Goal: Information Seeking & Learning: Compare options

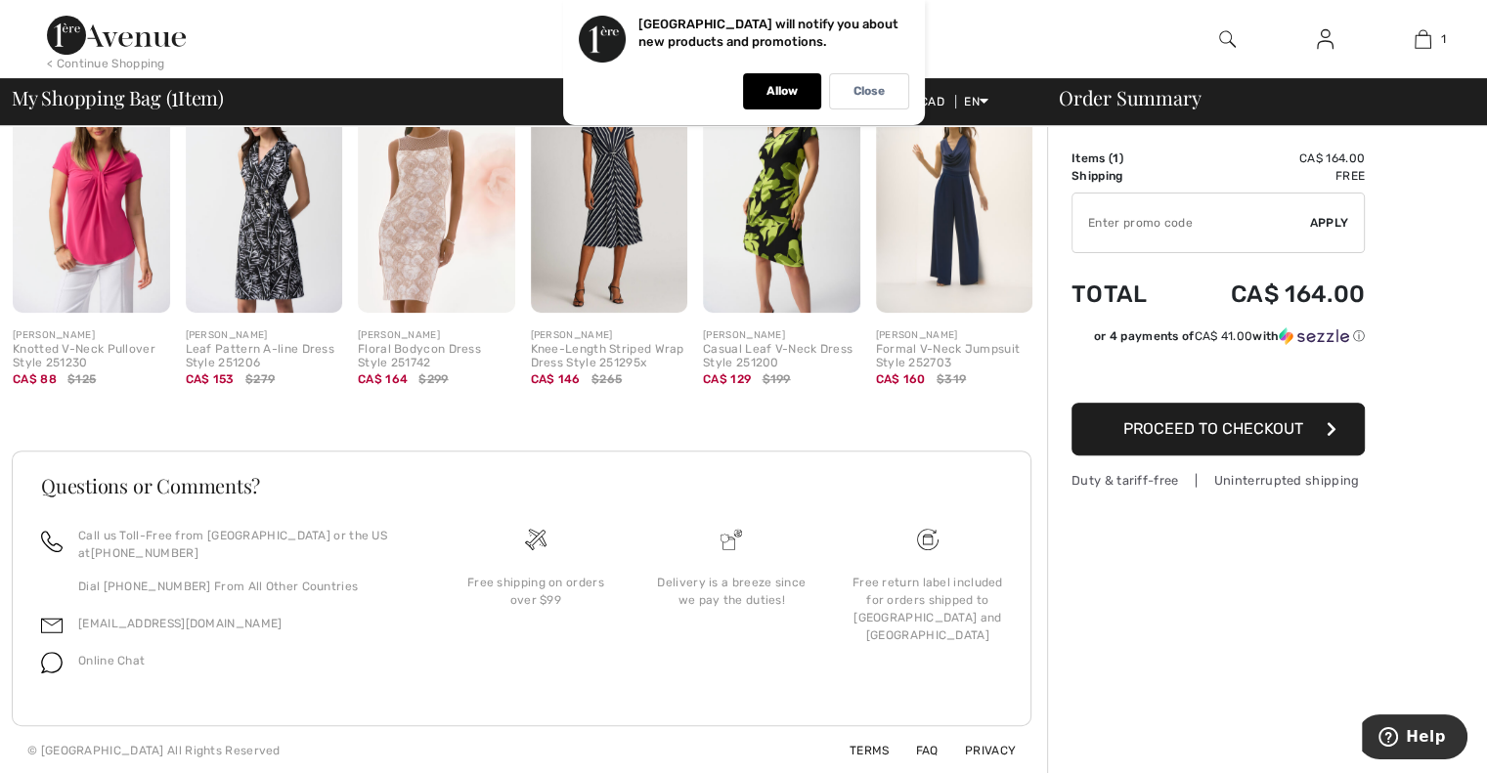
scroll to position [524, 0]
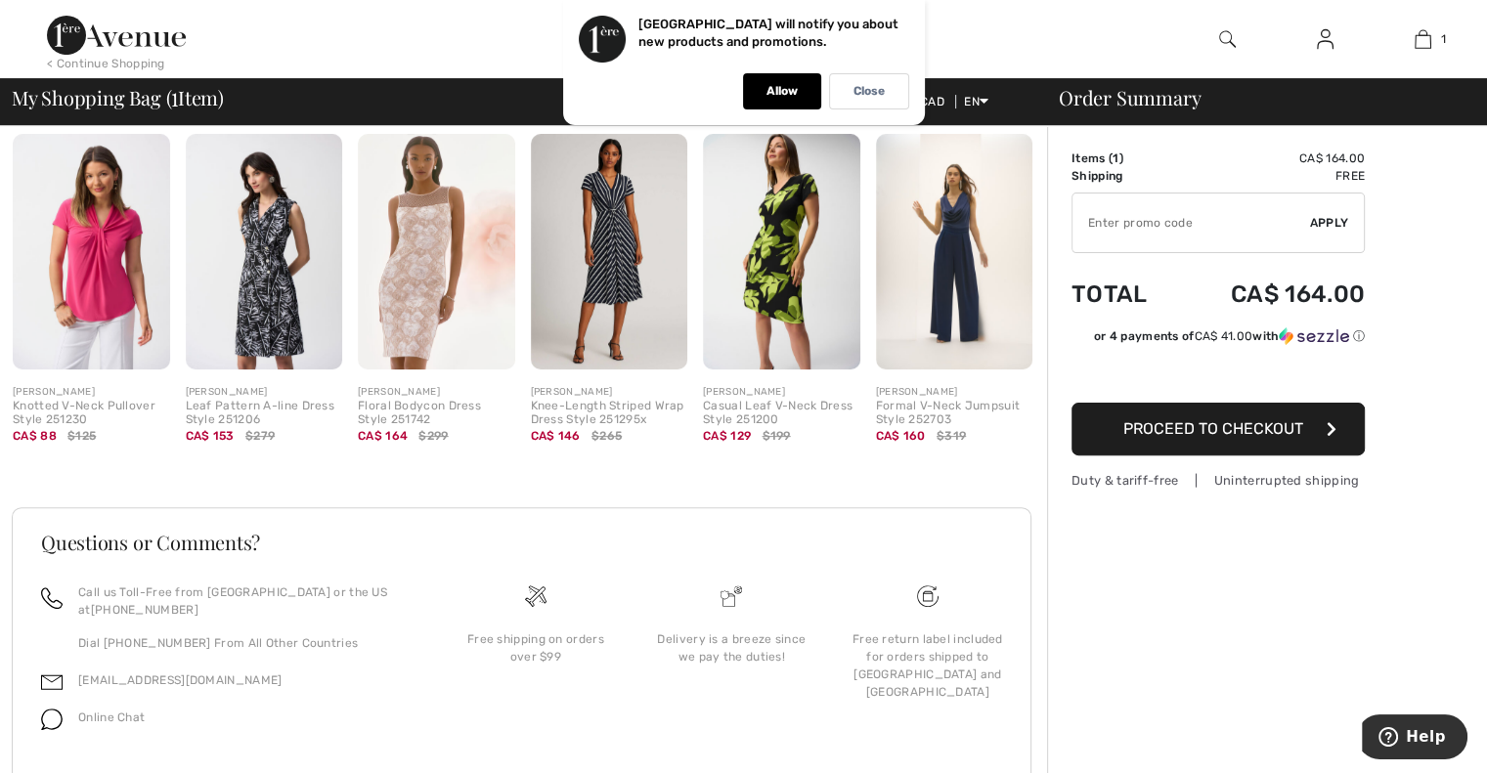
click at [1252, 429] on span "Proceed to Checkout" at bounding box center [1214, 428] width 180 height 19
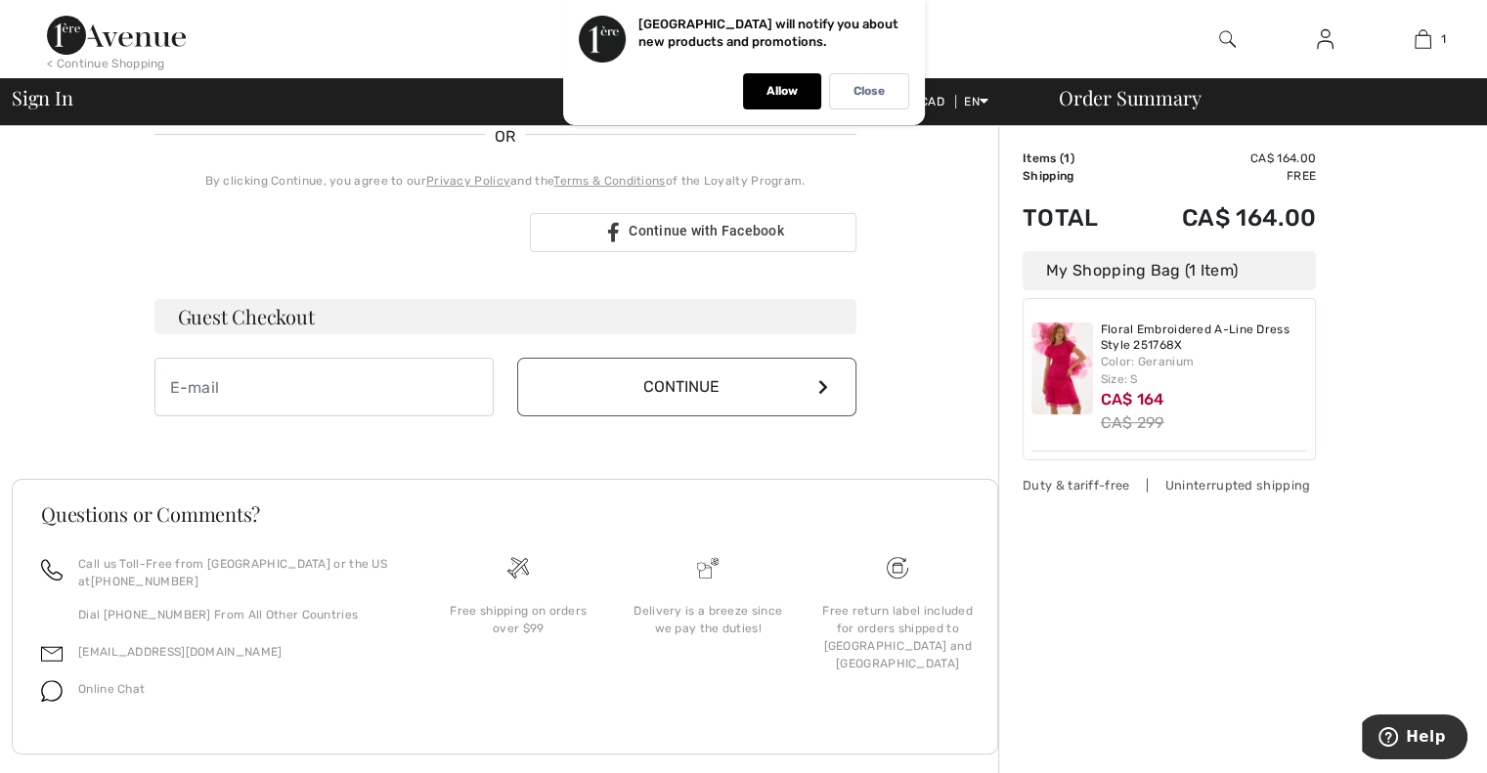
scroll to position [470, 0]
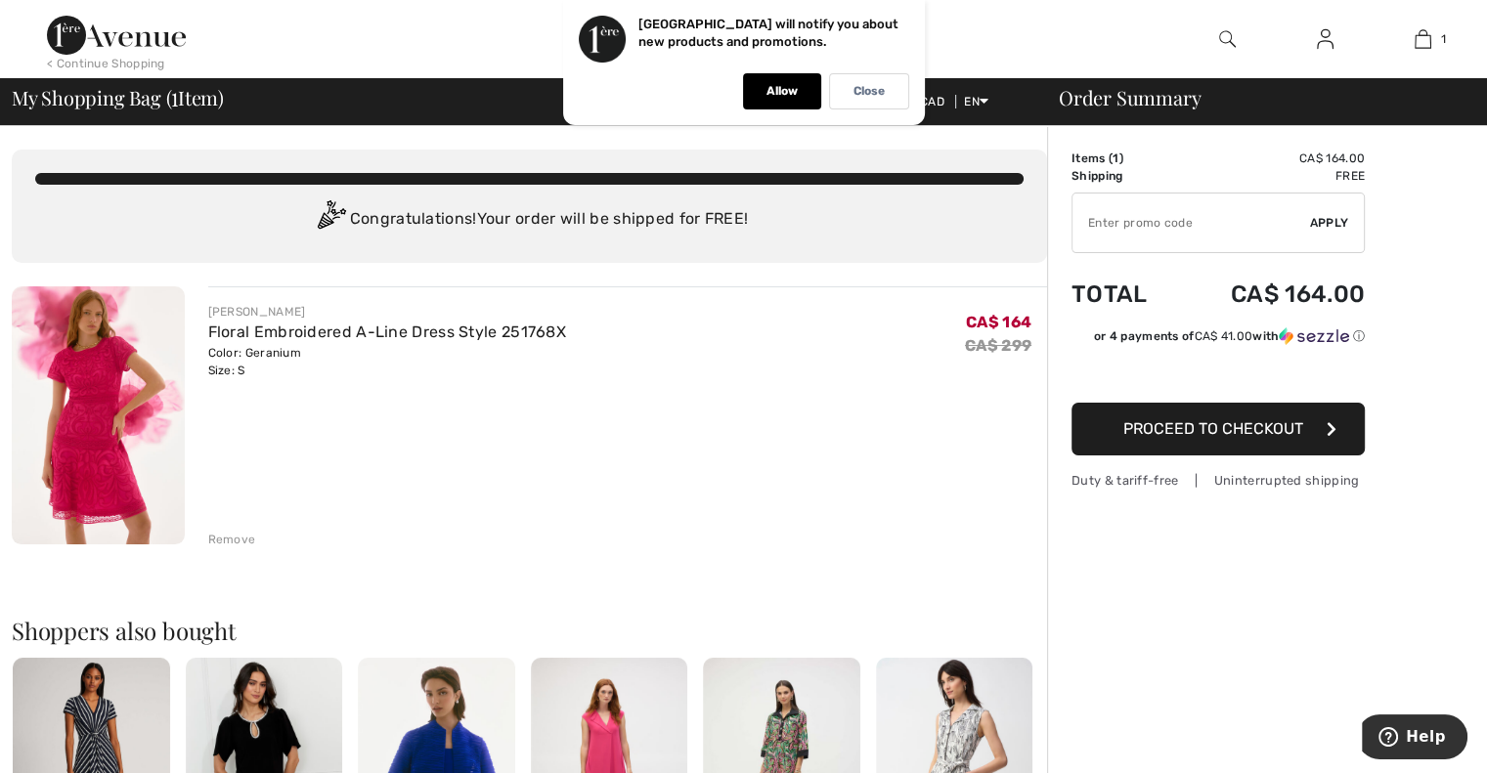
click at [74, 409] on img at bounding box center [98, 416] width 173 height 258
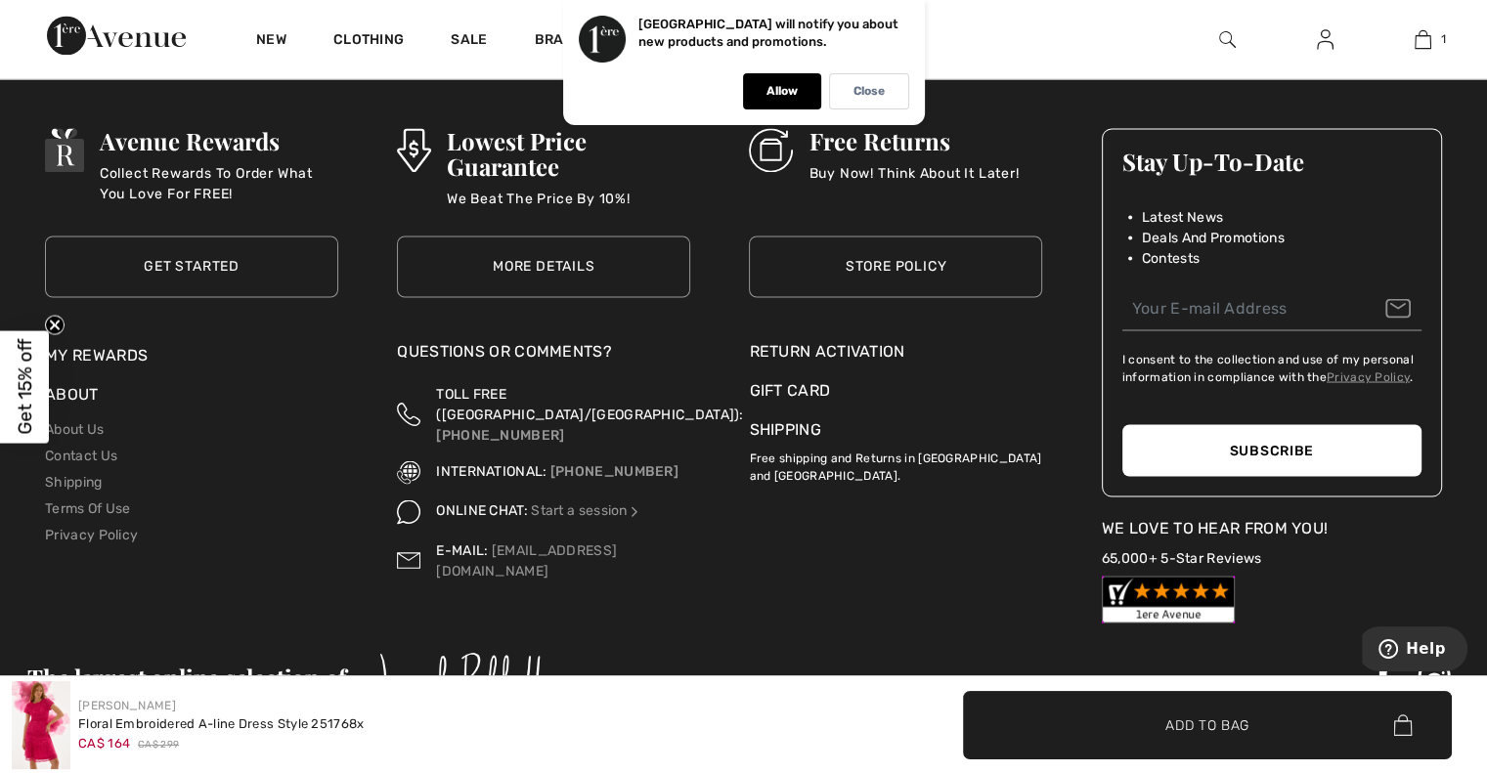
scroll to position [3493, 0]
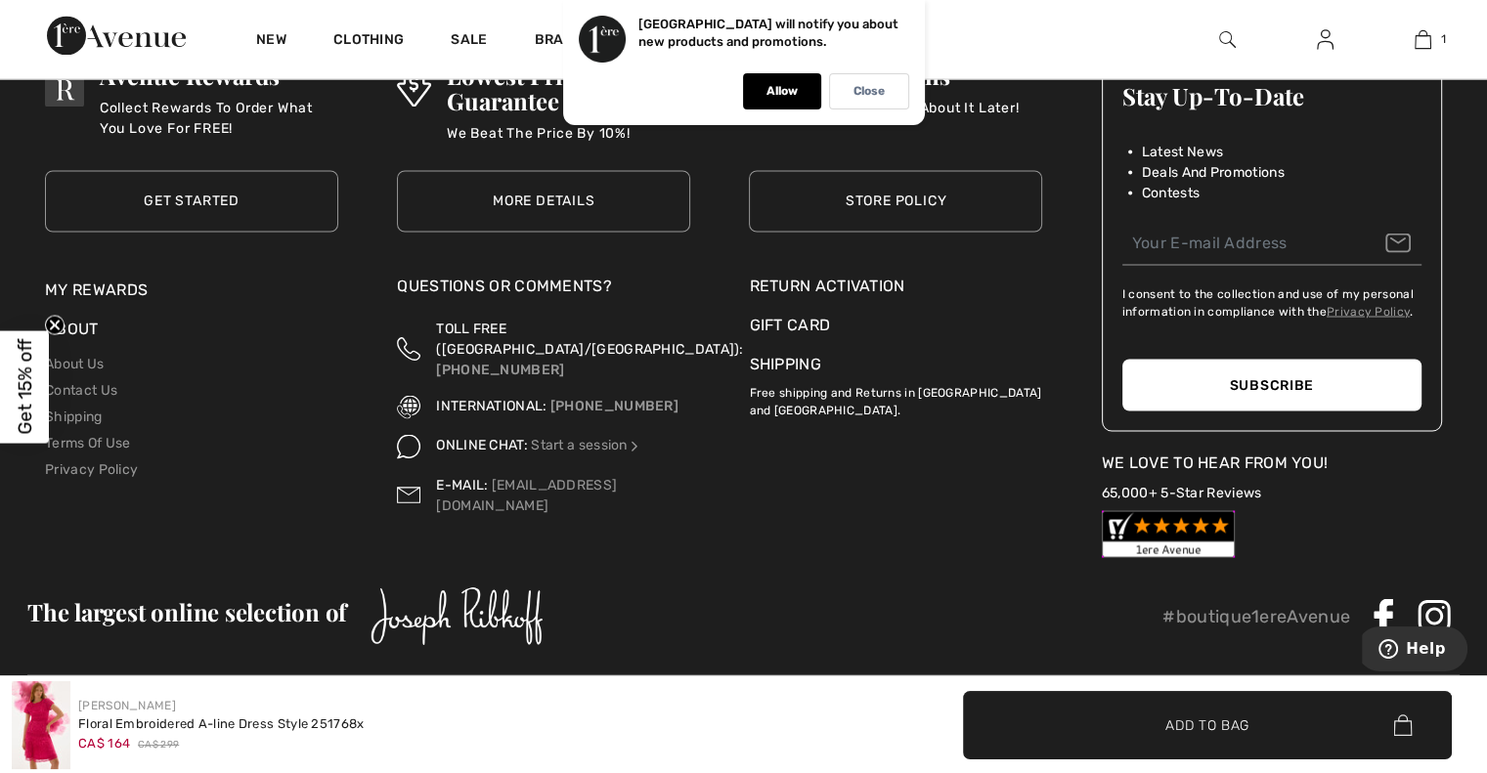
click at [108, 378] on li "Contact Us" at bounding box center [191, 389] width 293 height 26
click at [101, 387] on link "Contact Us" at bounding box center [81, 389] width 72 height 17
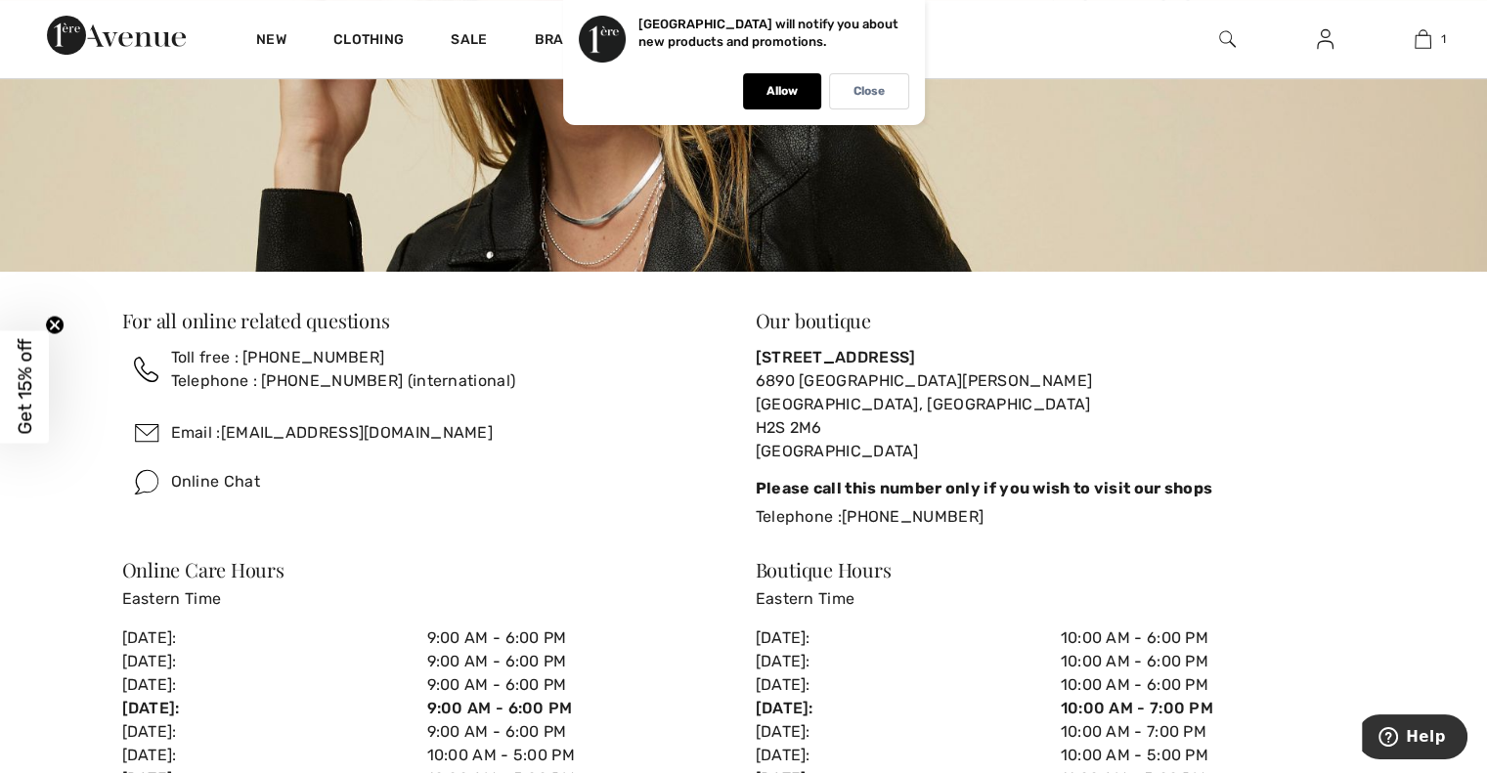
scroll to position [351, 0]
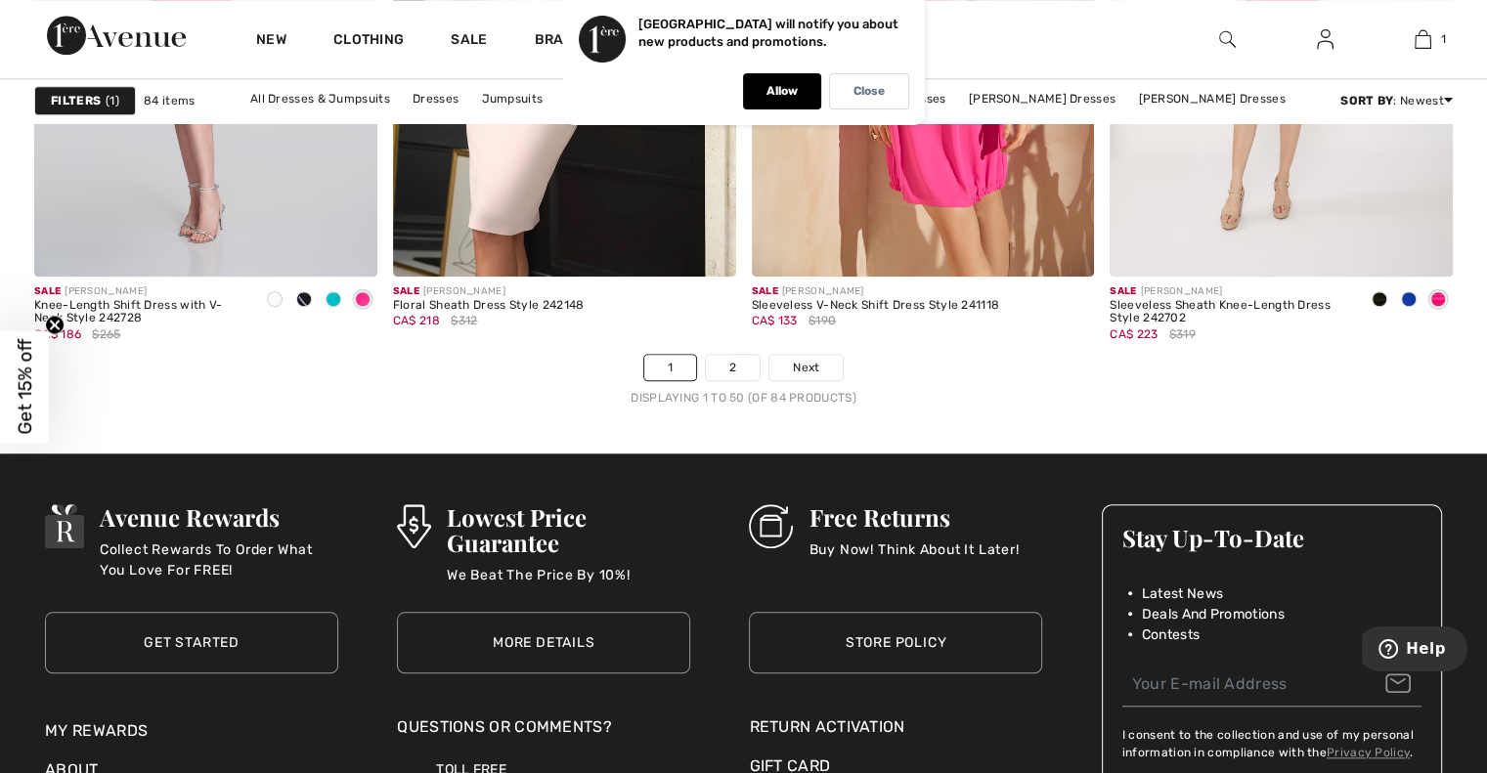
scroll to position [9218, 0]
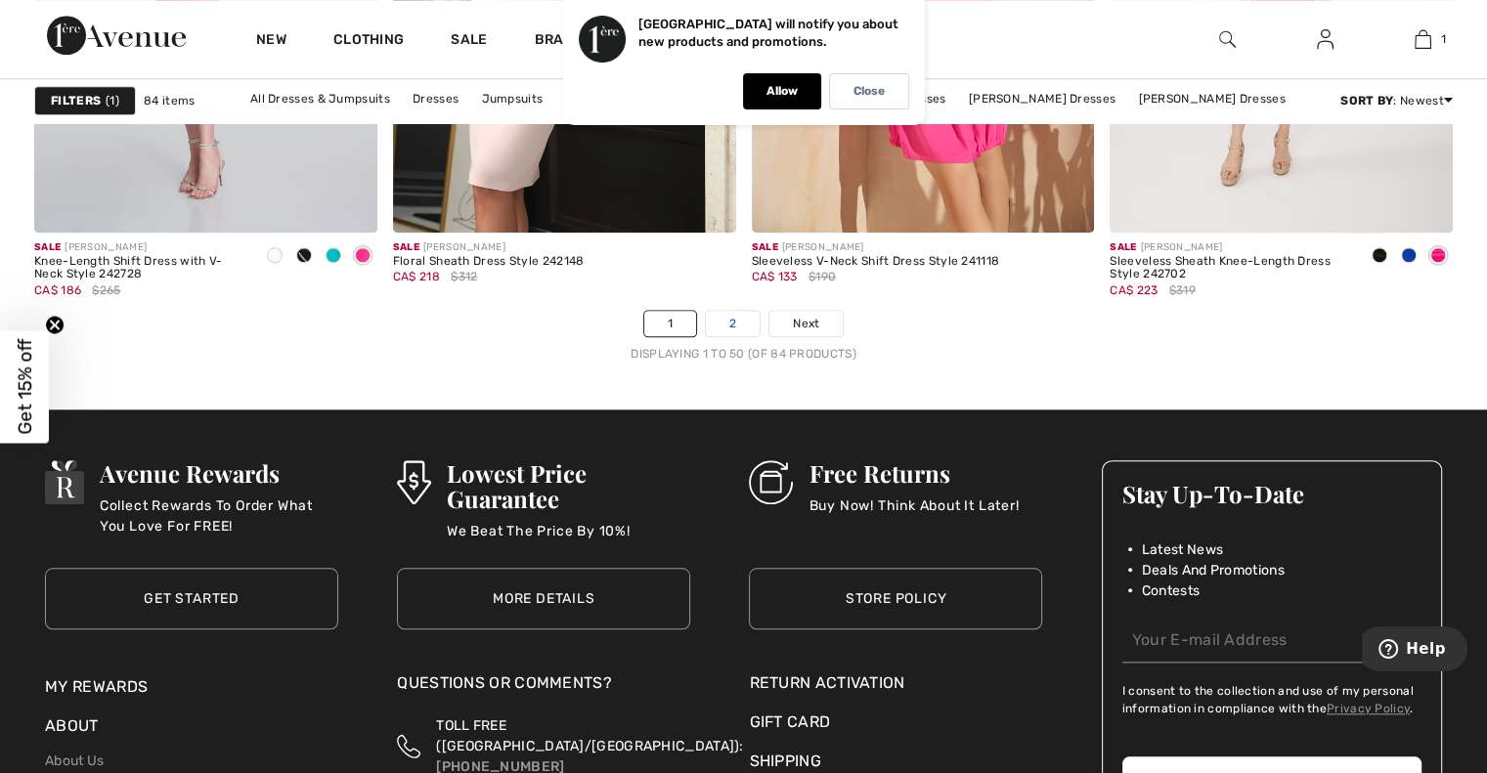
click at [747, 321] on link "2" at bounding box center [733, 323] width 54 height 25
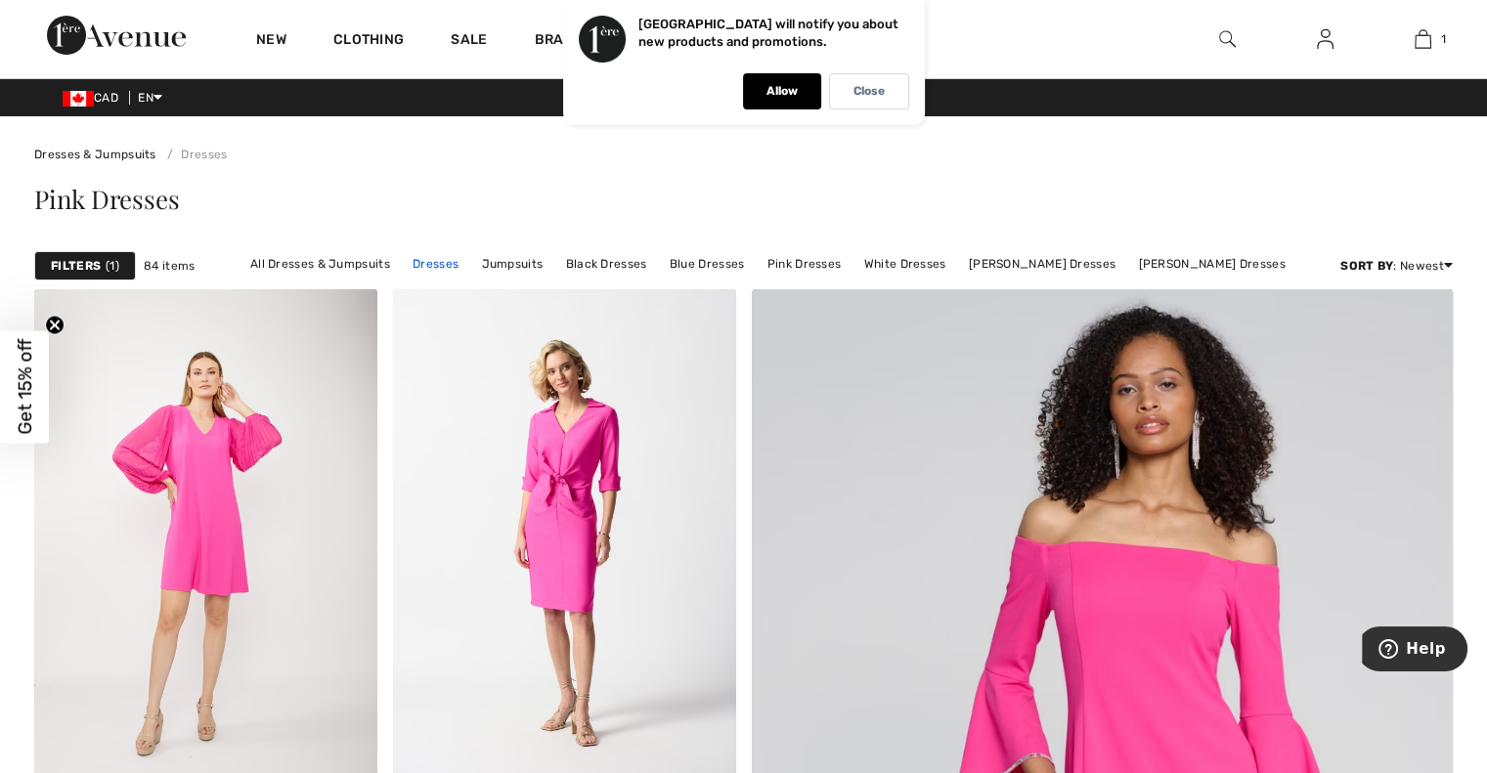
click at [465, 265] on link "Dresses" at bounding box center [436, 263] width 66 height 25
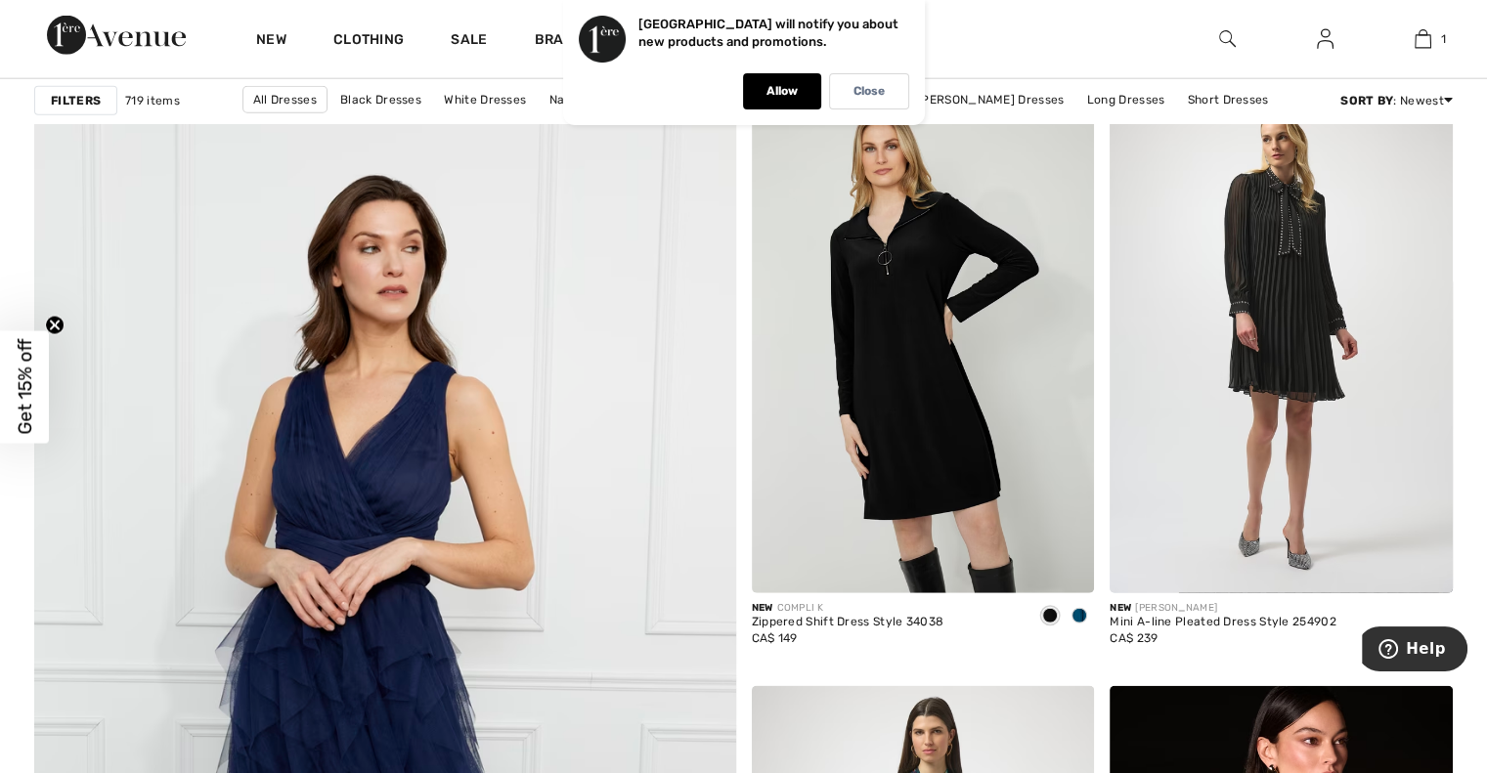
scroll to position [4991, 0]
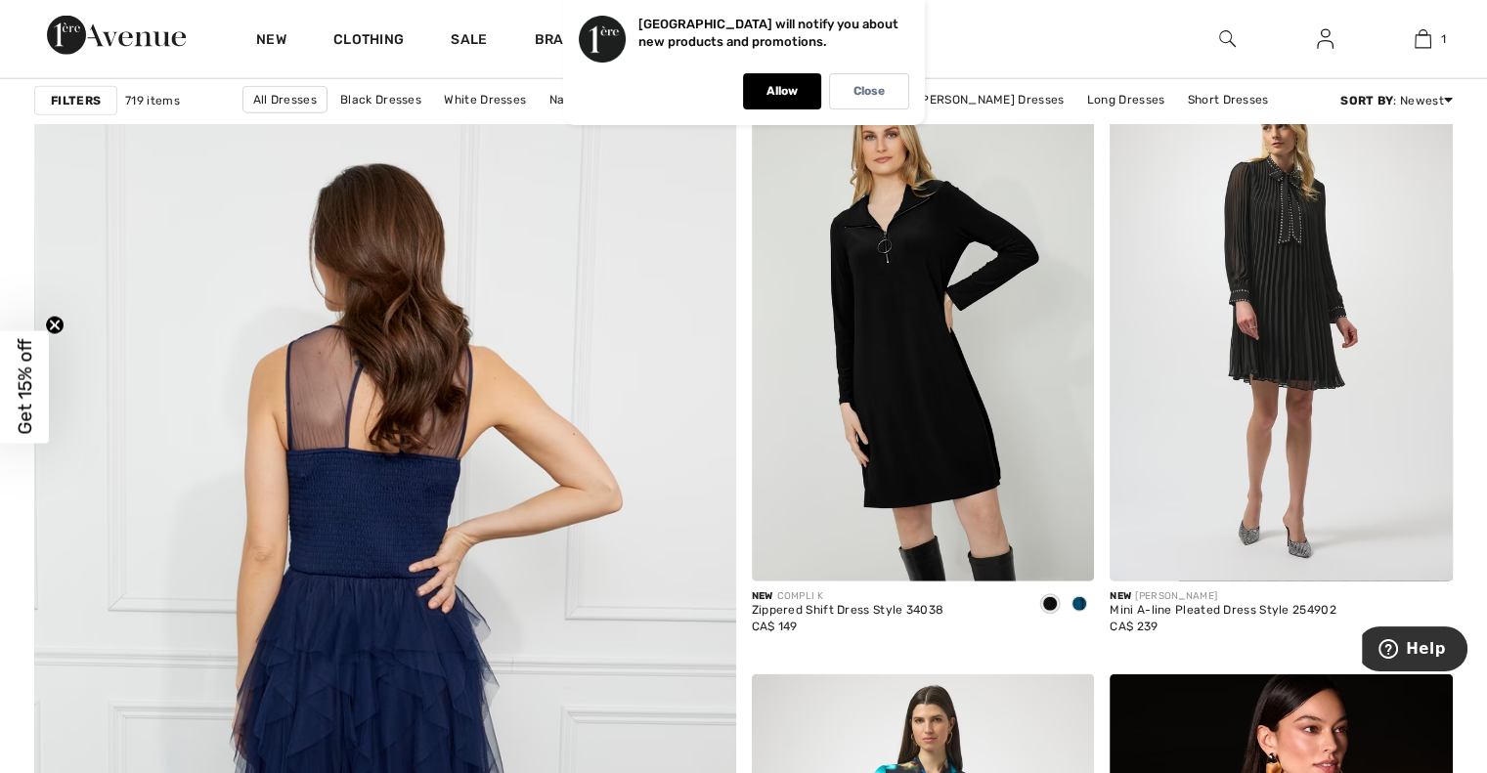
click at [321, 551] on img at bounding box center [385, 698] width 842 height 1263
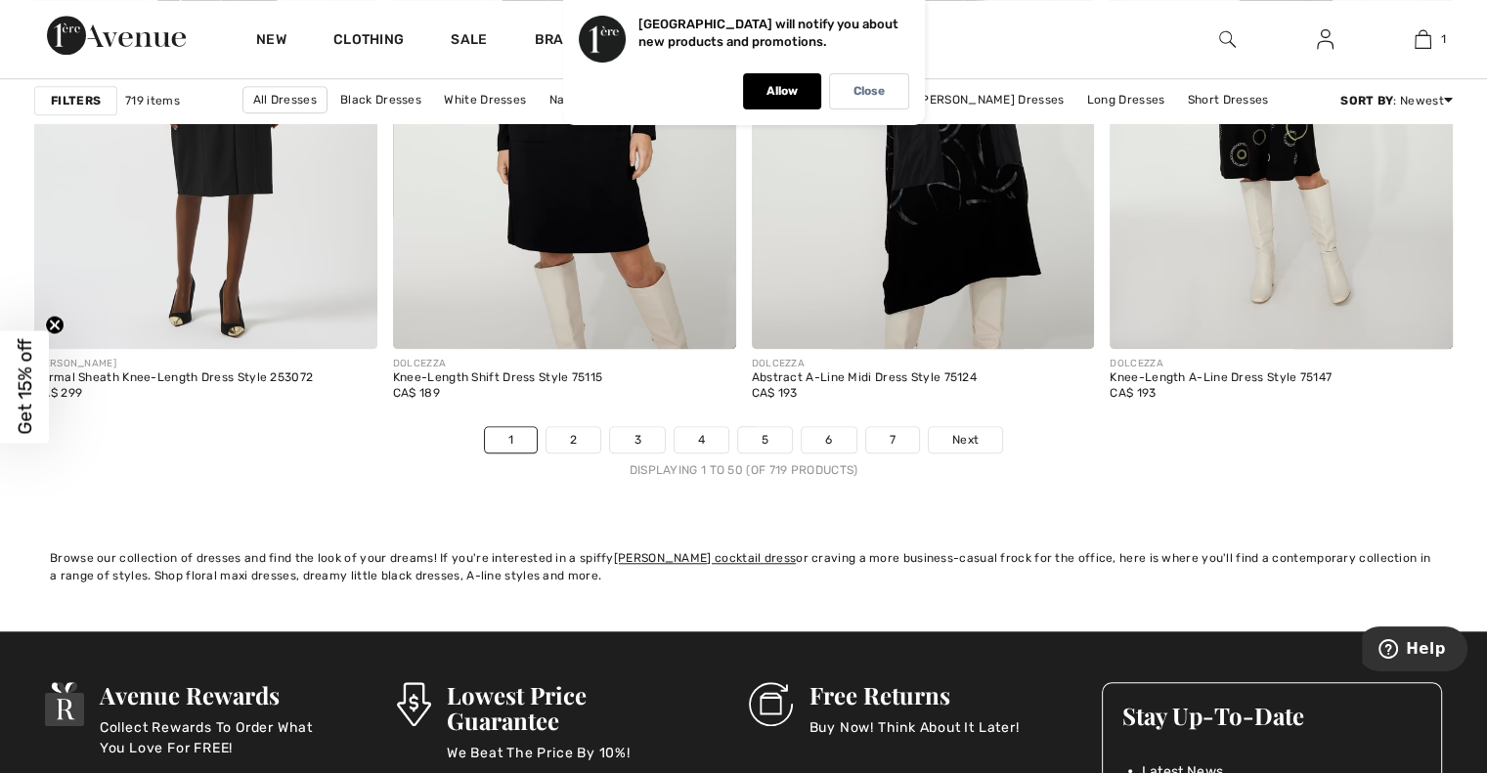
scroll to position [9068, 0]
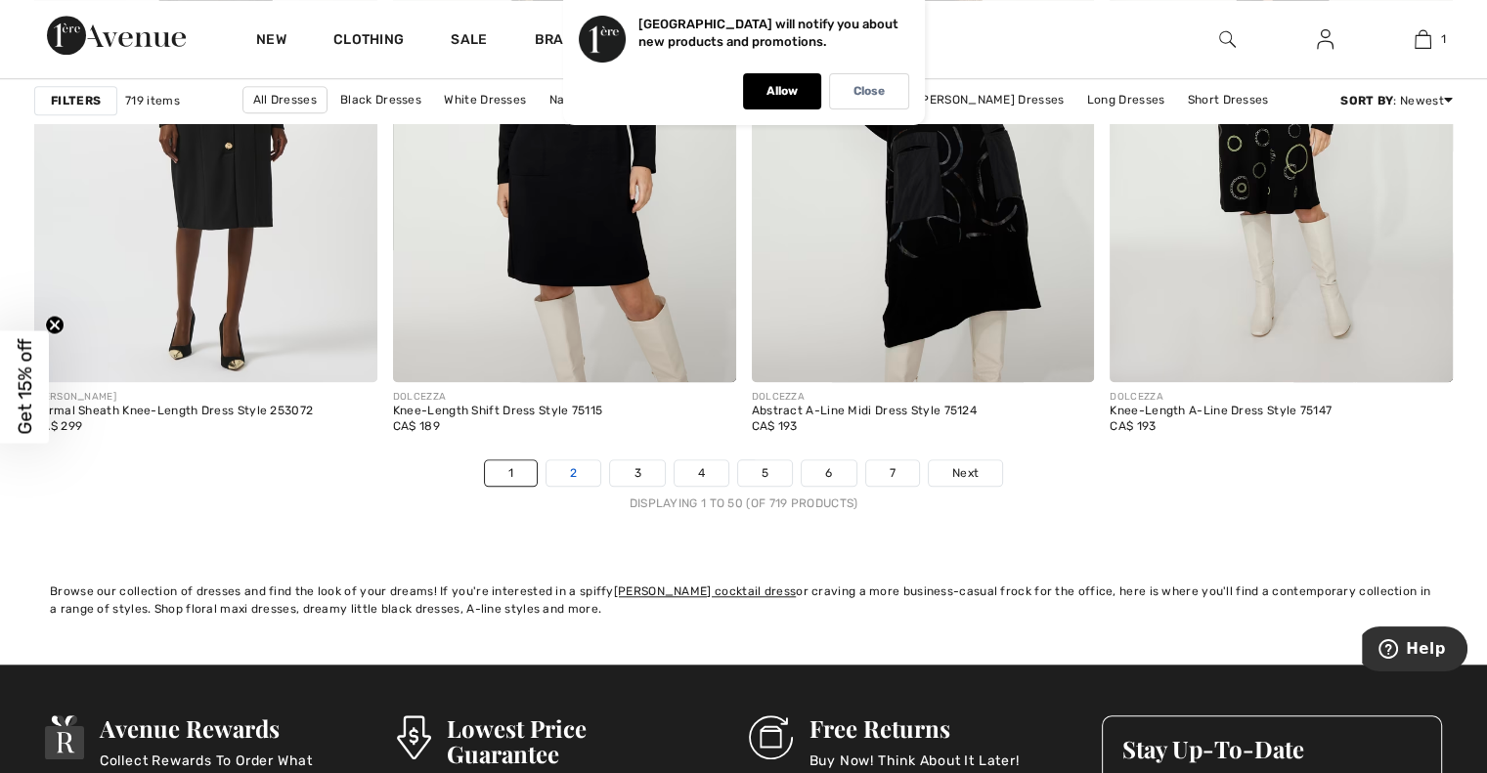
click at [574, 469] on link "2" at bounding box center [574, 473] width 54 height 25
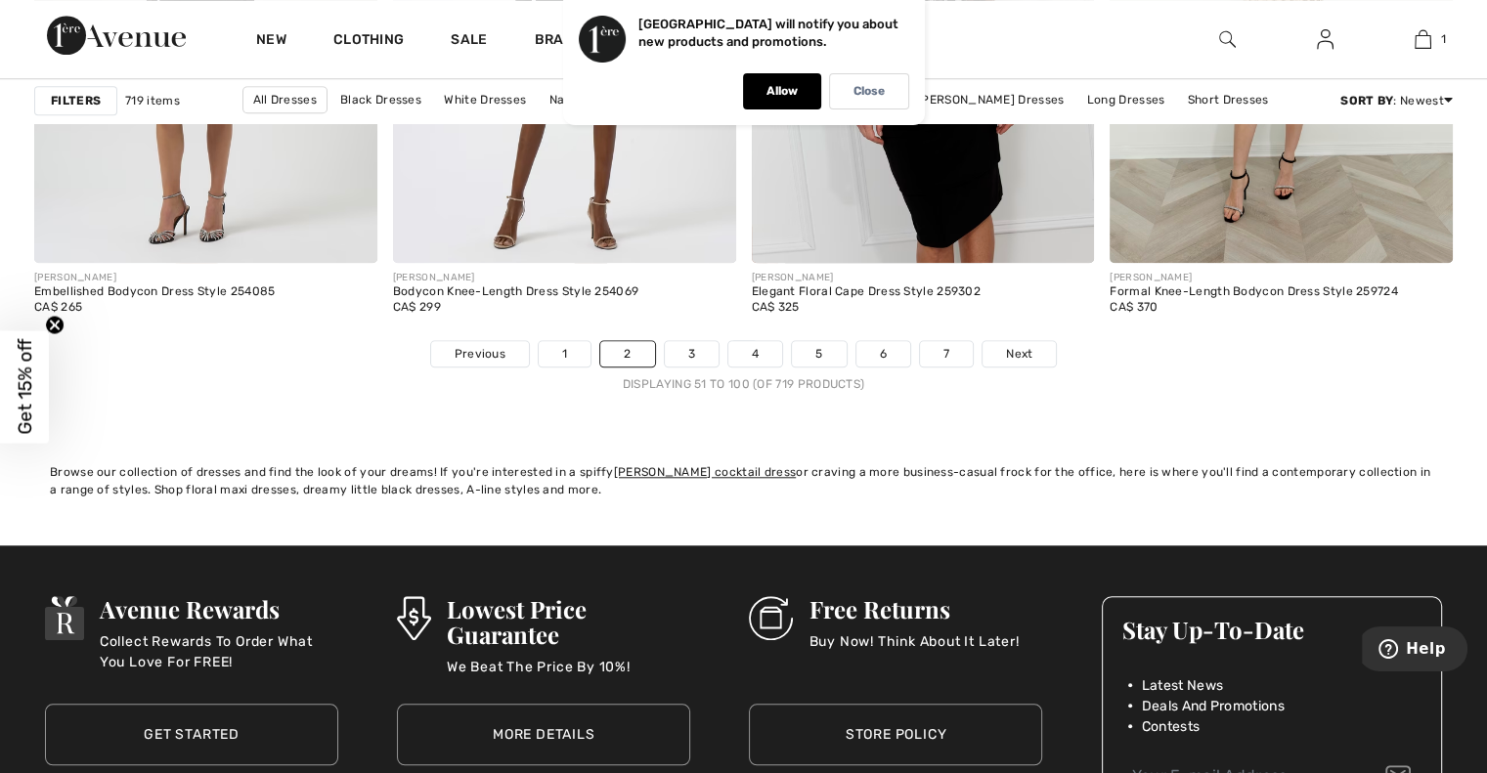
scroll to position [9232, 0]
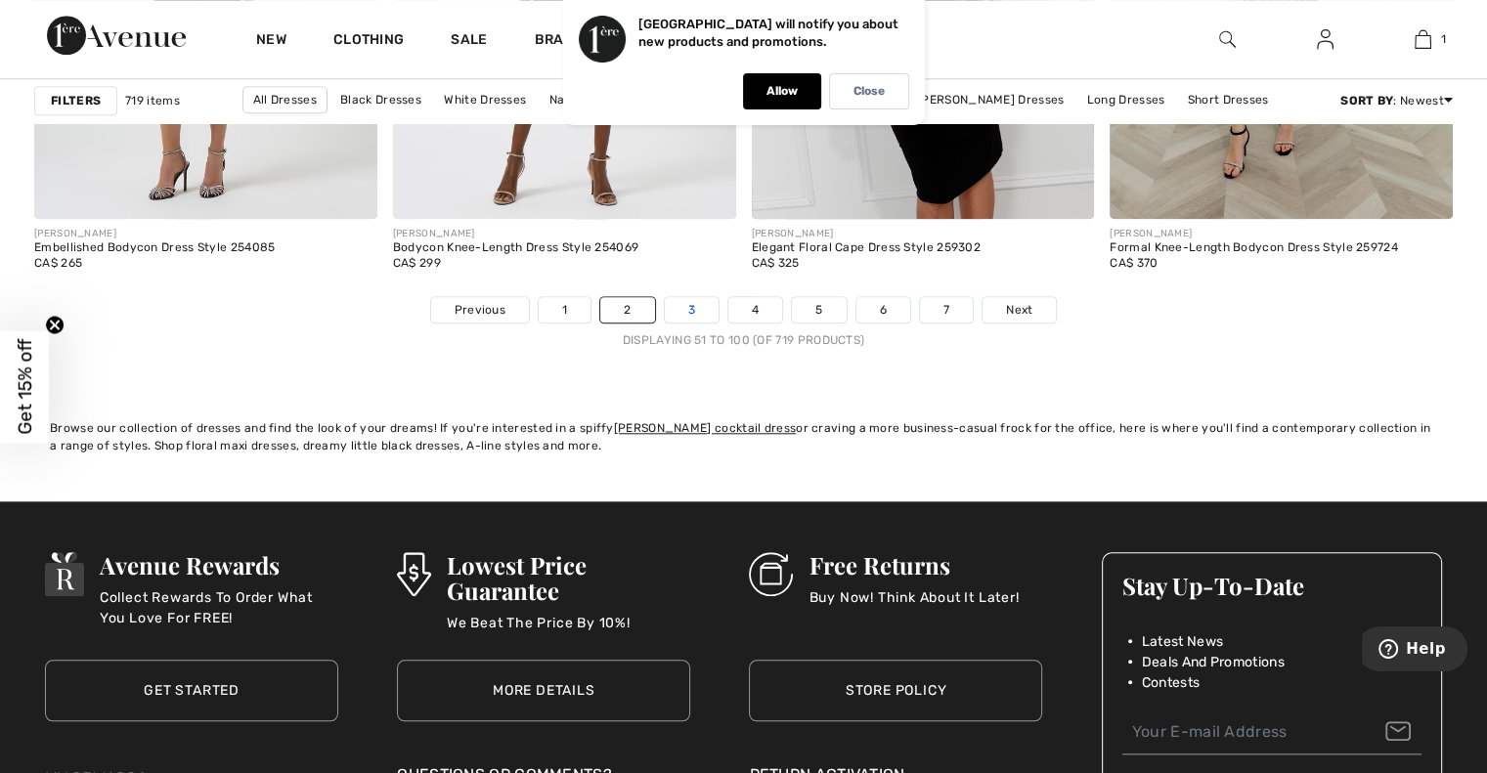
click at [675, 310] on link "3" at bounding box center [692, 309] width 54 height 25
